Goal: Navigation & Orientation: Find specific page/section

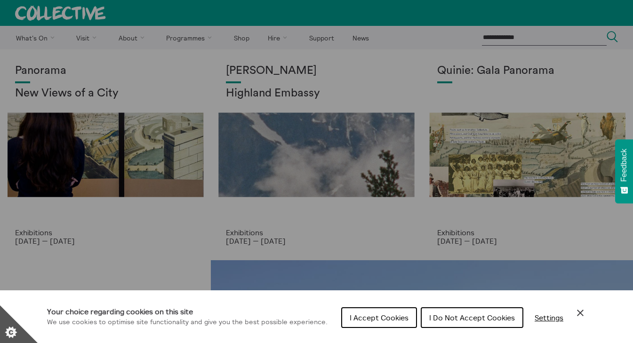
click at [467, 319] on span "I Do Not Accept Cookies" at bounding box center [472, 317] width 86 height 9
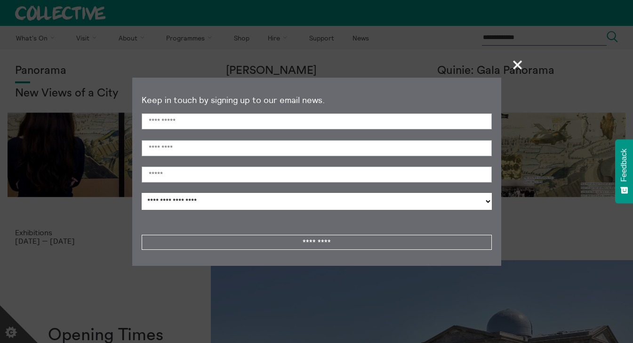
click at [514, 64] on span "+" at bounding box center [518, 65] width 28 height 28
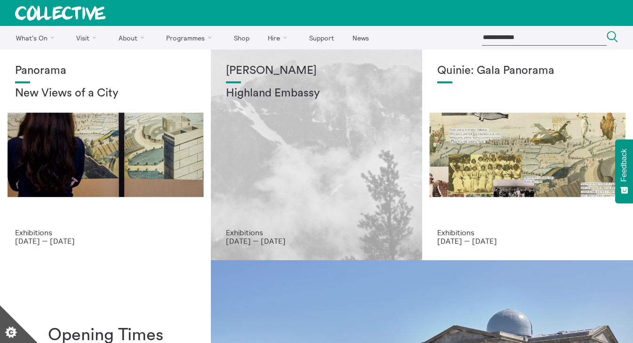
click at [337, 144] on div "[PERSON_NAME] Highland Embassy" at bounding box center [316, 147] width 181 height 164
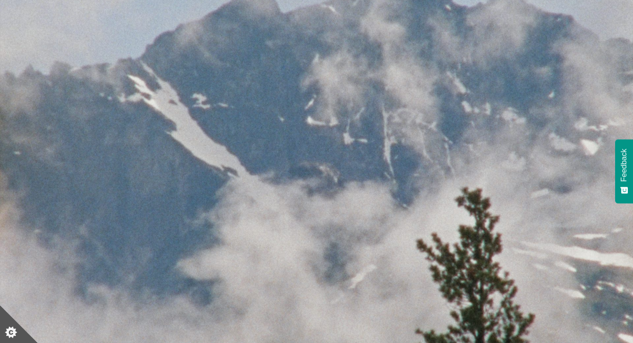
scroll to position [63, 0]
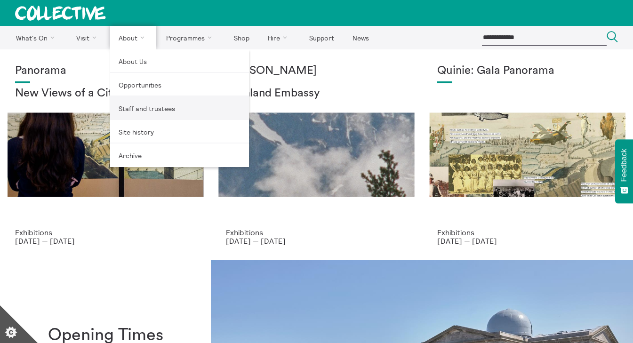
click at [144, 108] on link "Staff and trustees" at bounding box center [179, 109] width 139 height 24
